Goal: Transaction & Acquisition: Purchase product/service

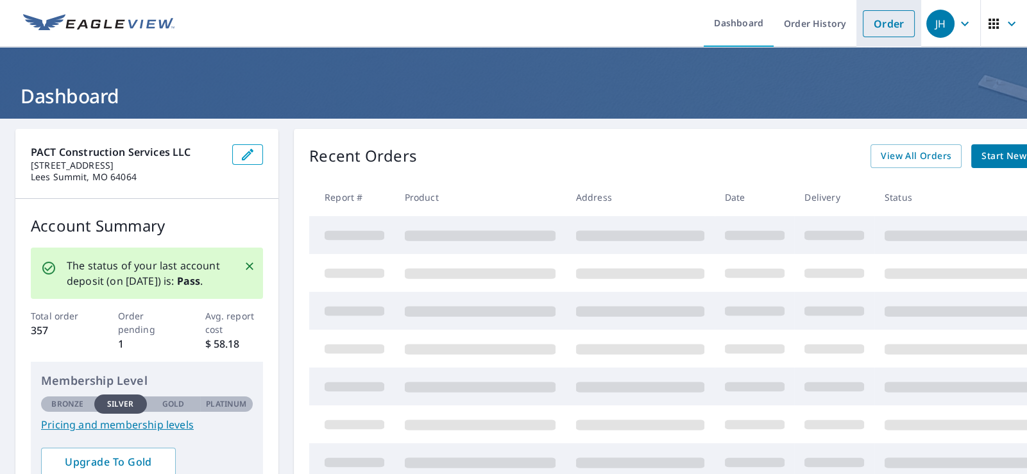
click at [898, 25] on link "Order" at bounding box center [888, 23] width 52 height 27
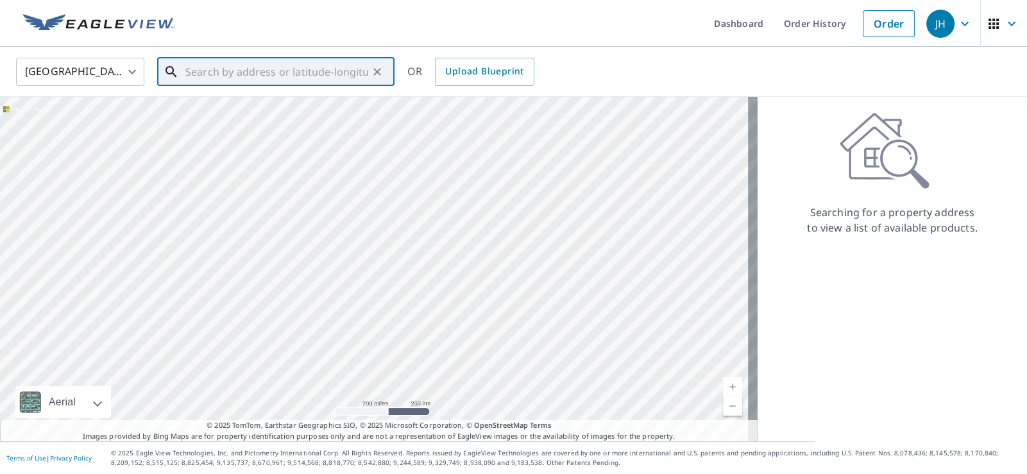
click at [253, 69] on input "text" at bounding box center [276, 72] width 183 height 36
paste input "[STREET_ADDRESS]"
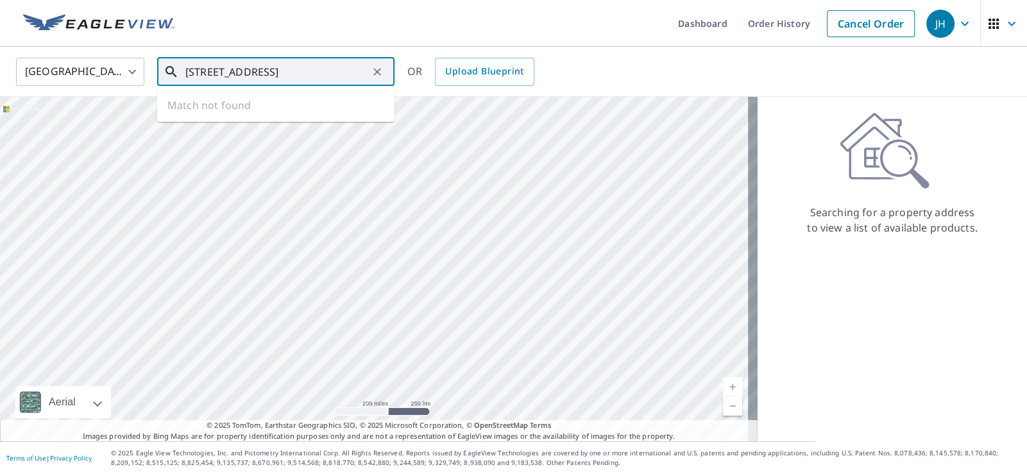
scroll to position [0, 35]
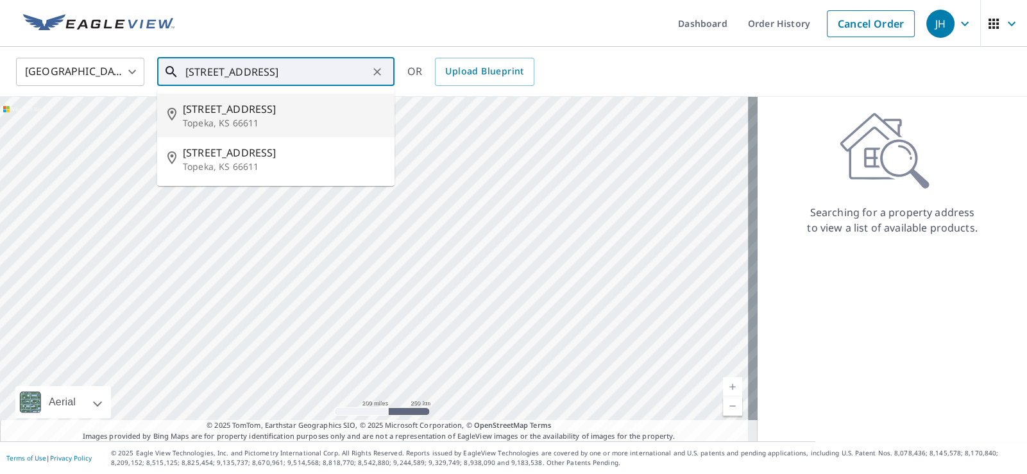
click at [221, 114] on span "[STREET_ADDRESS]" at bounding box center [283, 108] width 201 height 15
type input "[STREET_ADDRESS]"
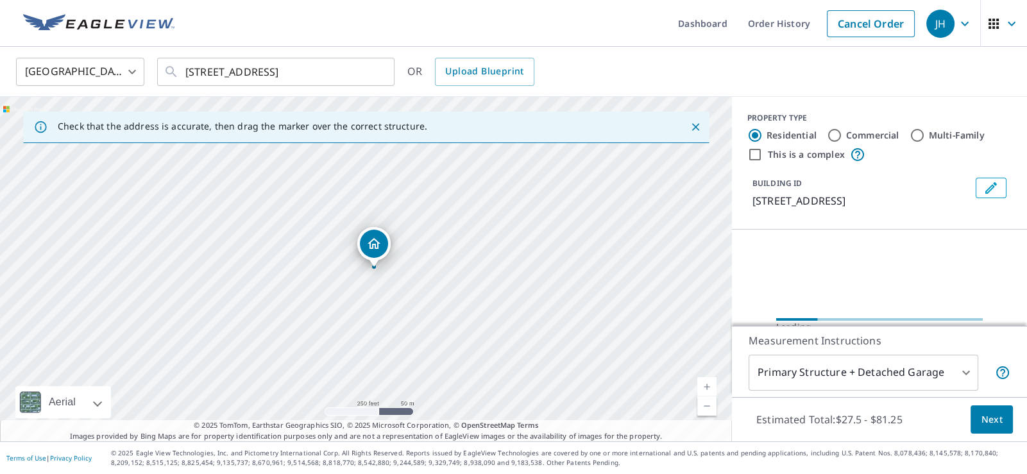
scroll to position [0, 0]
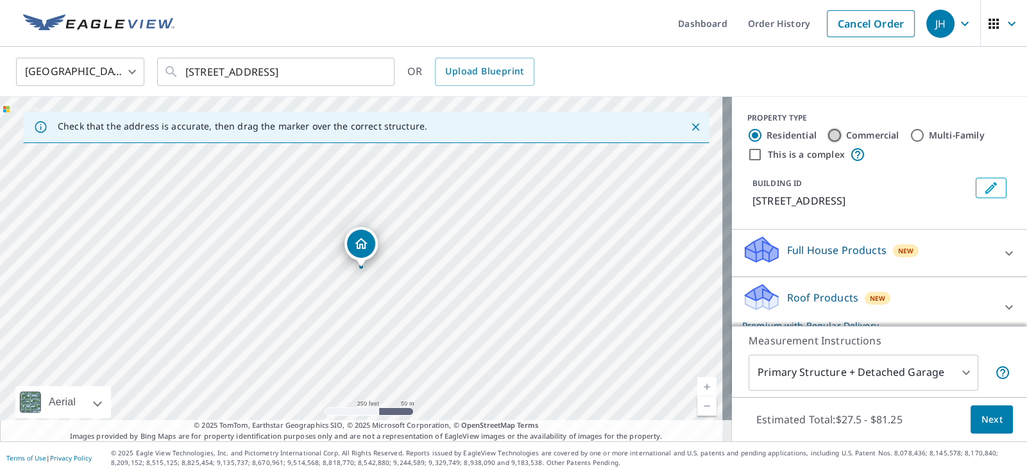
click at [827, 132] on input "Commercial" at bounding box center [834, 135] width 15 height 15
radio input "true"
type input "4"
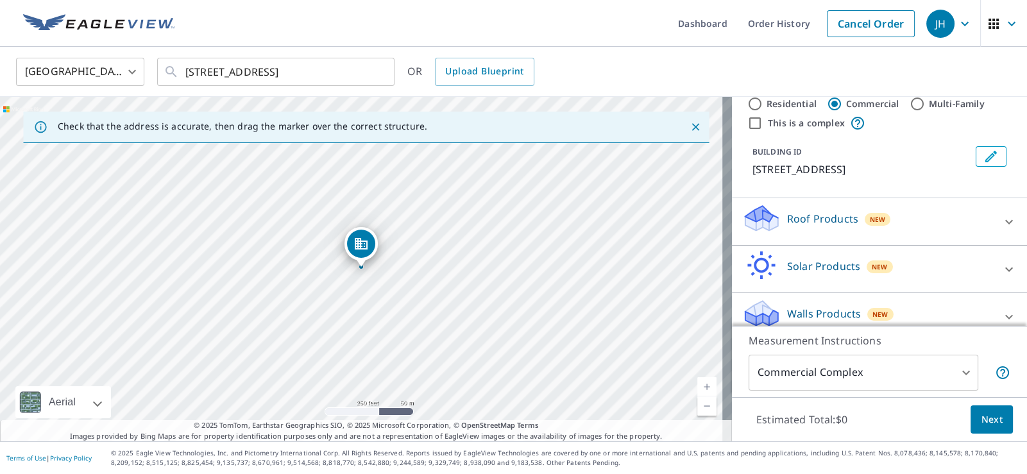
scroll to position [45, 0]
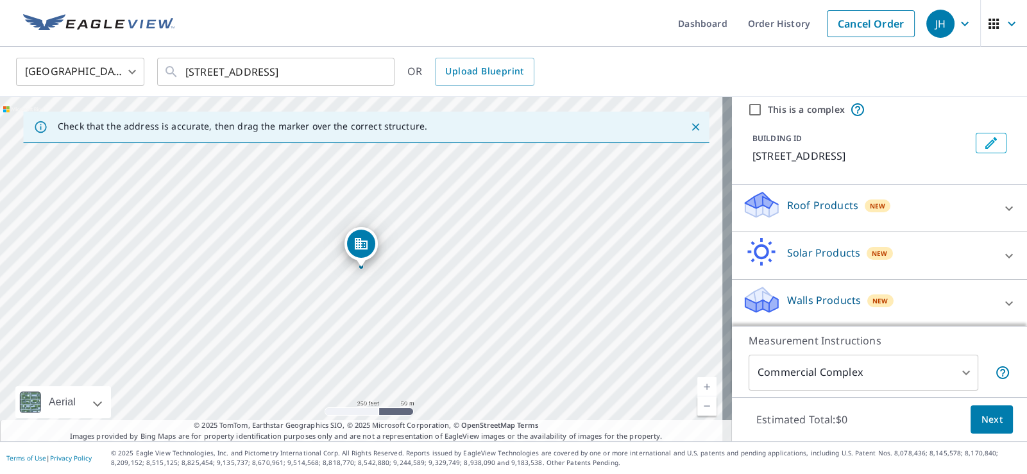
click at [821, 290] on div "Walls Products New" at bounding box center [867, 303] width 251 height 37
click at [812, 201] on p "Roof Products" at bounding box center [822, 205] width 71 height 15
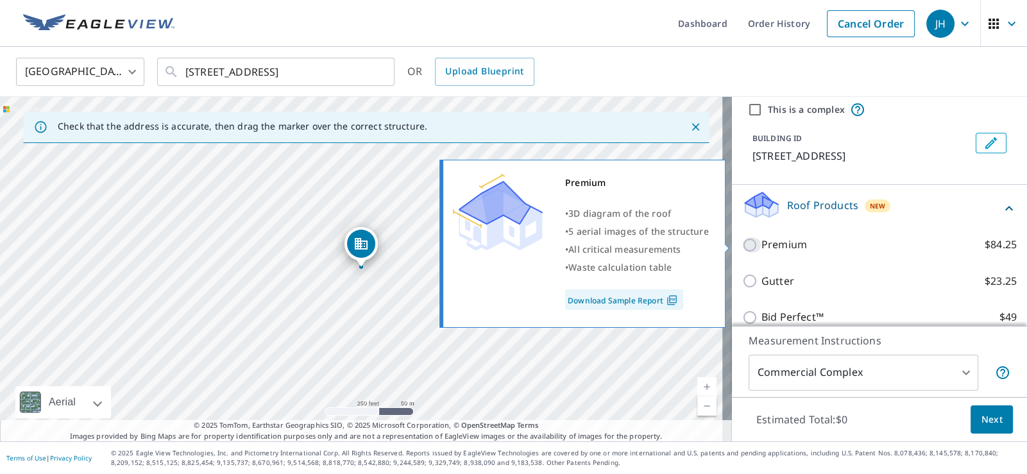
click at [743, 243] on input "Premium $84.25" at bounding box center [751, 244] width 19 height 15
checkbox input "true"
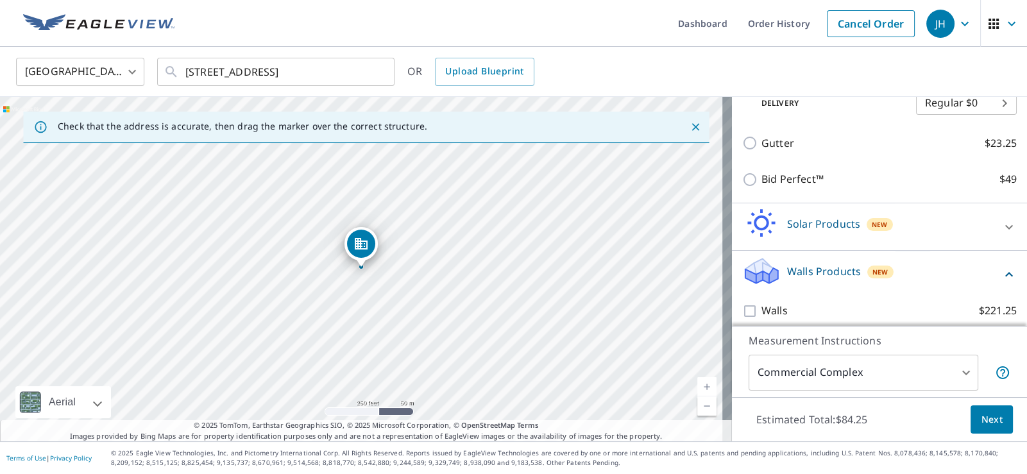
scroll to position [233, 0]
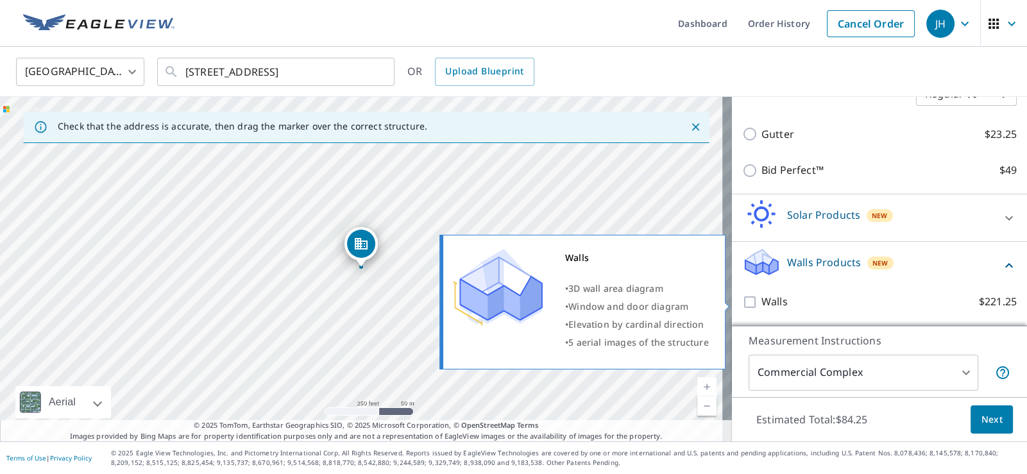
click at [742, 300] on input "Walls $221.25" at bounding box center [751, 301] width 19 height 15
checkbox input "true"
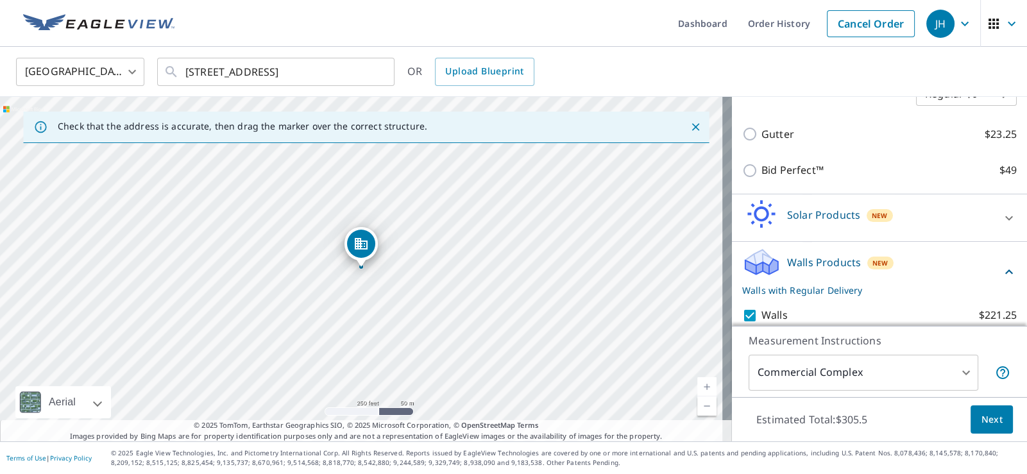
scroll to position [275, 0]
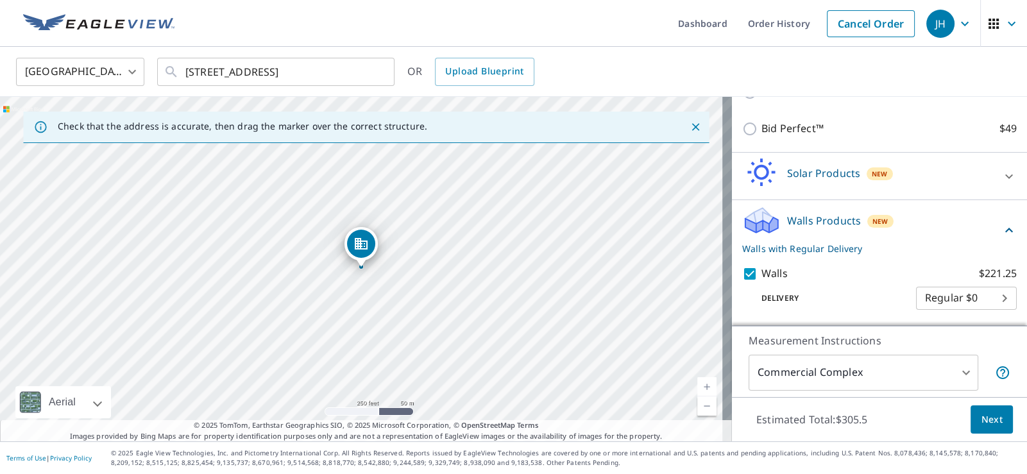
click at [980, 419] on span "Next" at bounding box center [991, 420] width 22 height 16
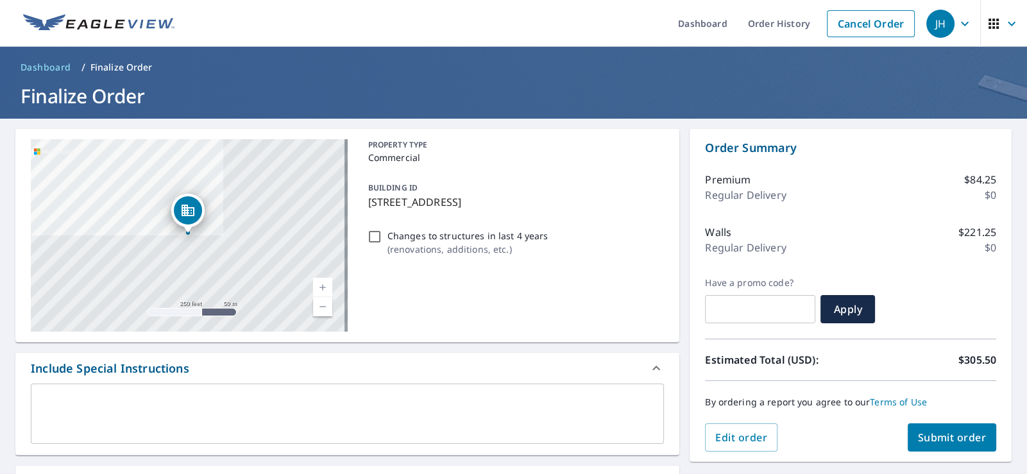
scroll to position [353, 0]
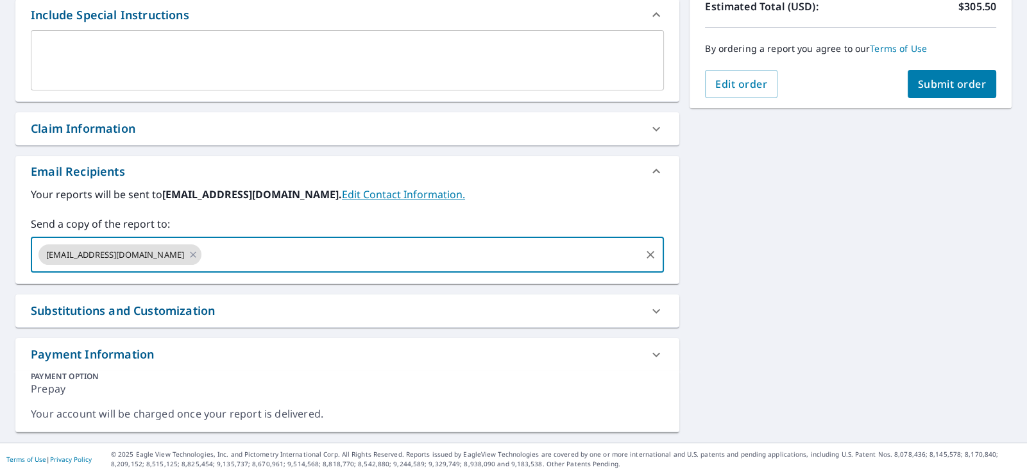
click at [229, 261] on input "text" at bounding box center [420, 254] width 435 height 24
type input "[PERSON_NAME][EMAIL_ADDRESS][DOMAIN_NAME]"
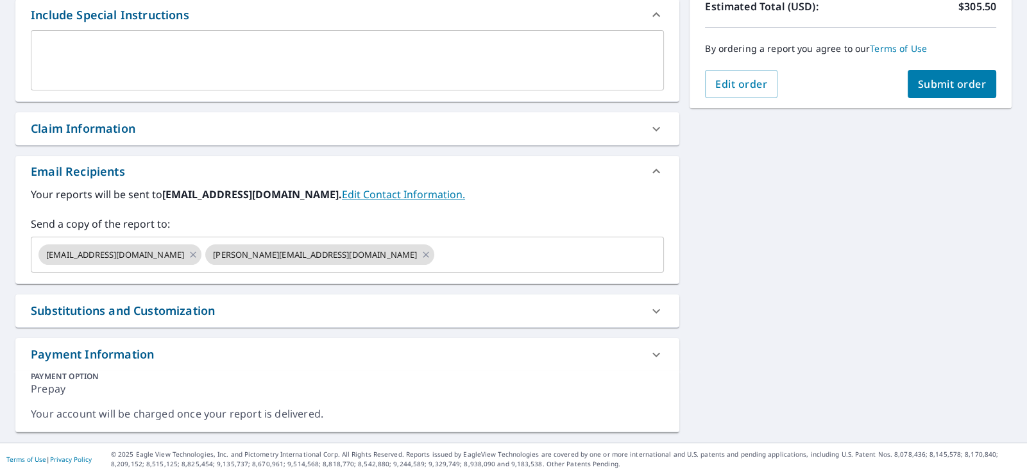
click at [868, 317] on div "[STREET_ADDRESS][GEOGRAPHIC_DATA] A standard road map Aerial A detailed look fr…" at bounding box center [513, 103] width 1027 height 677
click at [934, 87] on span "Submit order" at bounding box center [952, 84] width 69 height 14
checkbox input "true"
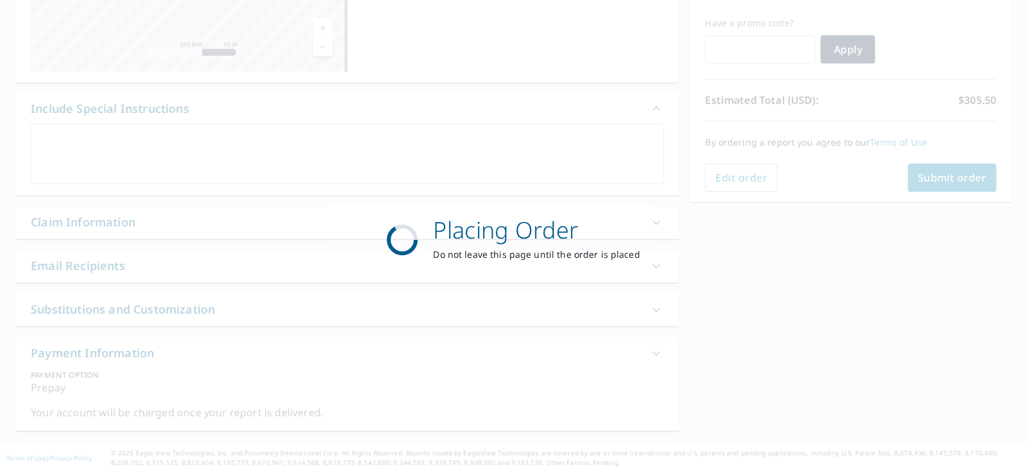
scroll to position [258, 0]
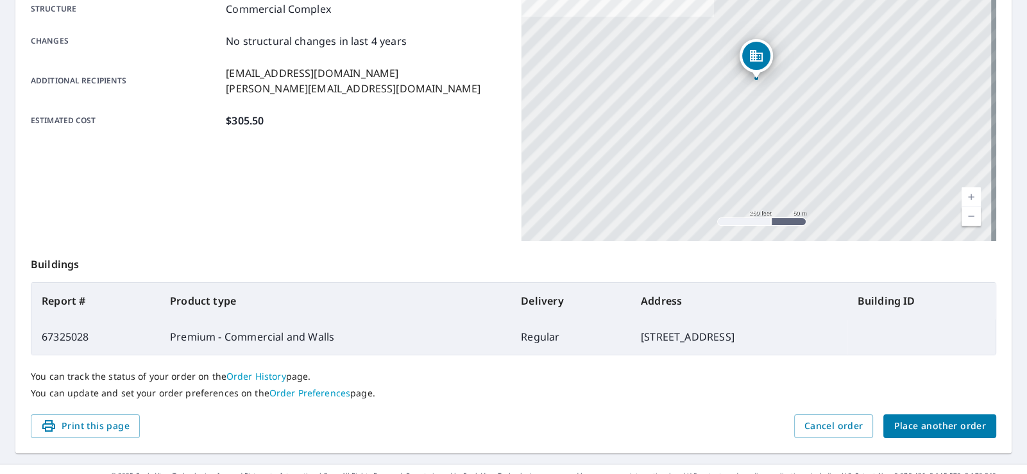
click at [961, 194] on link "Current Level 17, Zoom In" at bounding box center [970, 196] width 19 height 19
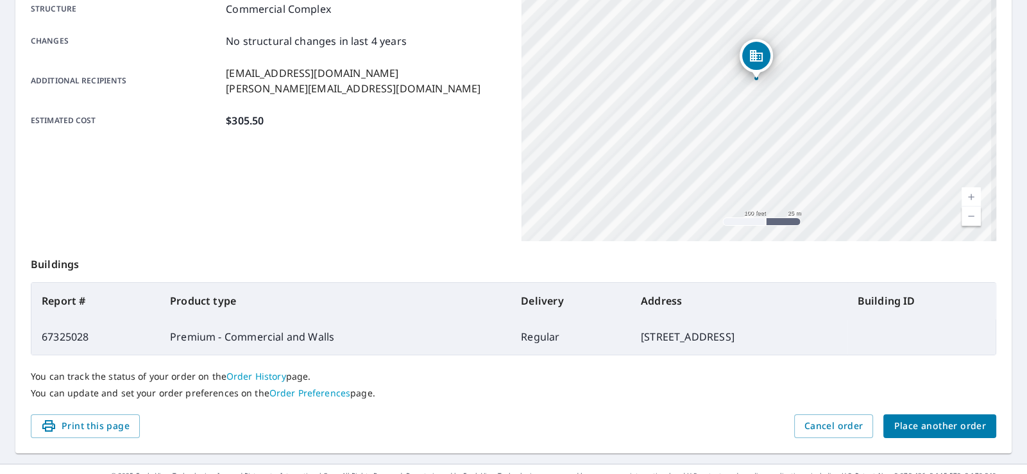
click at [961, 195] on link "Current Level 18, Zoom In" at bounding box center [970, 196] width 19 height 19
click at [961, 195] on link "Current Level 19, Zoom In" at bounding box center [970, 196] width 19 height 19
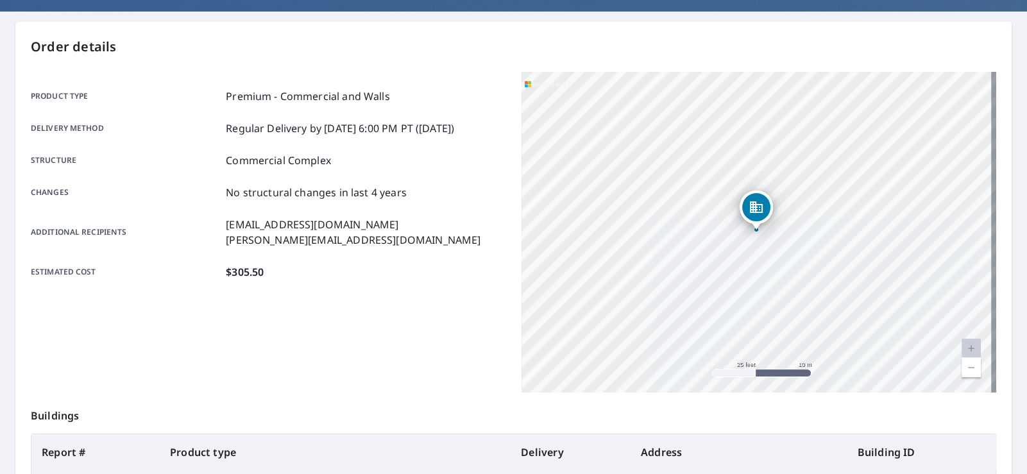
scroll to position [280, 0]
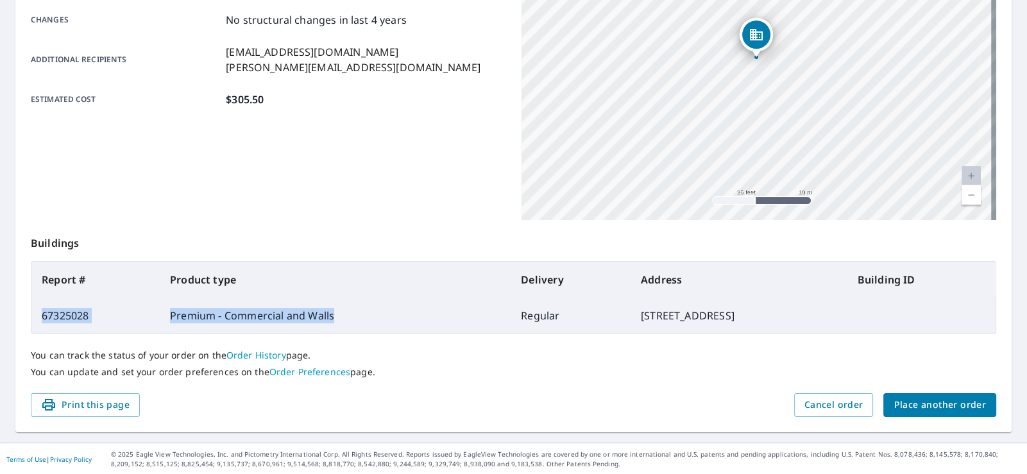
drag, startPoint x: 327, startPoint y: 314, endPoint x: 35, endPoint y: 319, distance: 291.8
click at [35, 319] on tr "67325028 Premium - Commercial and Walls Regular [STREET_ADDRESS]" at bounding box center [513, 316] width 964 height 36
copy tr "67325028 Premium - Commercial and Walls"
